Goal: Navigation & Orientation: Find specific page/section

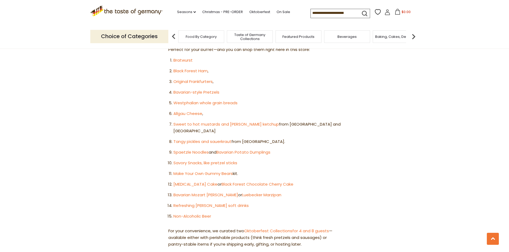
scroll to position [321, 0]
click at [195, 160] on link "Savory Snacks, like pretzel sticks" at bounding box center [205, 163] width 64 height 6
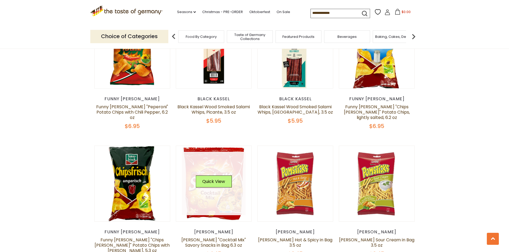
scroll to position [908, 0]
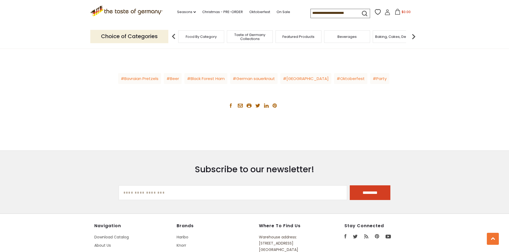
scroll to position [935, 0]
